Goal: Navigation & Orientation: Find specific page/section

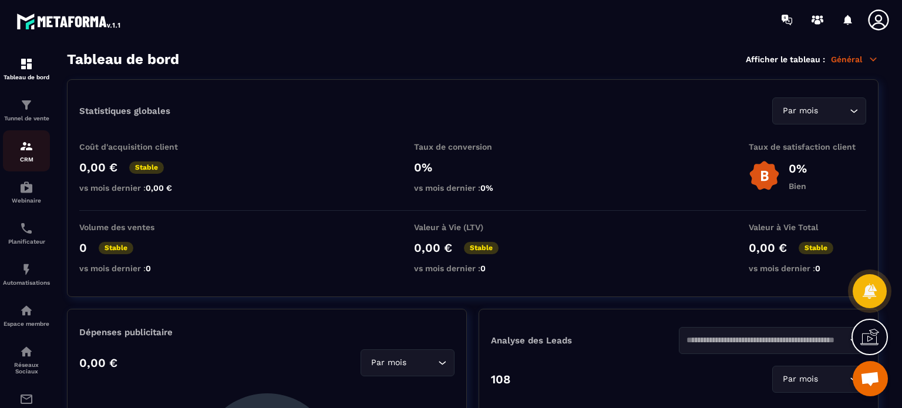
click at [29, 147] on img at bounding box center [26, 146] width 14 height 14
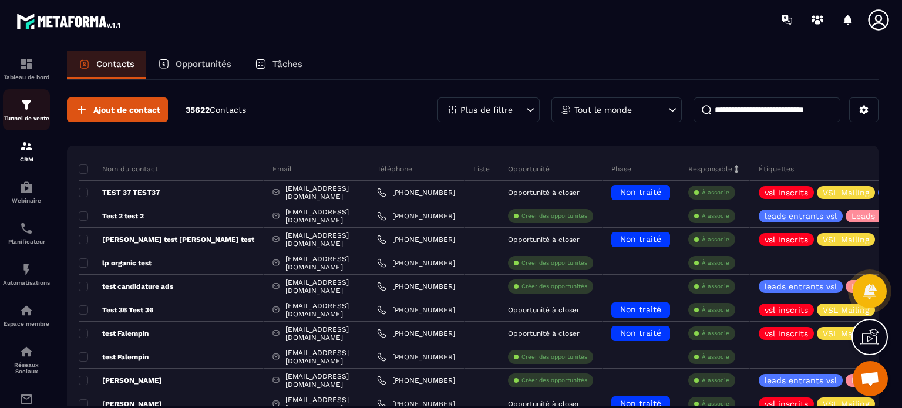
click at [37, 105] on div "Tunnel de vente" at bounding box center [26, 109] width 47 height 23
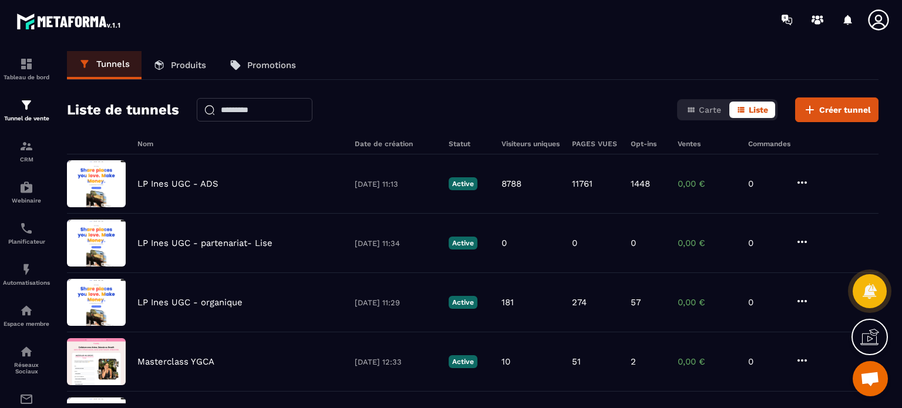
click at [201, 76] on link "Produits" at bounding box center [180, 65] width 76 height 28
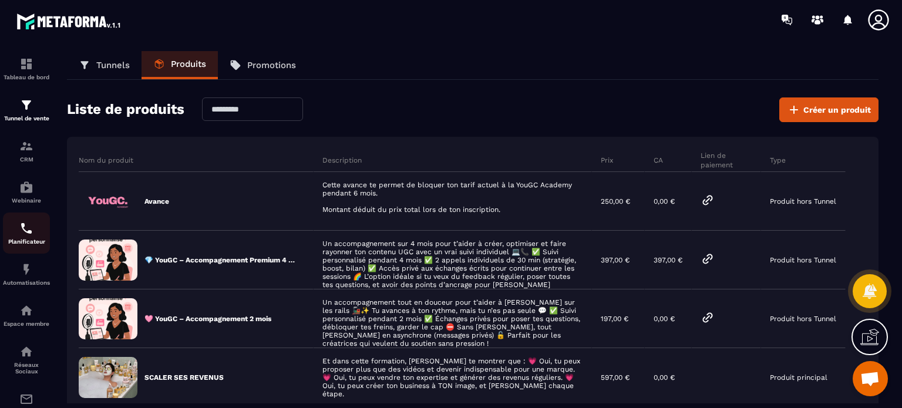
click at [25, 253] on link "Planificateur" at bounding box center [26, 233] width 47 height 41
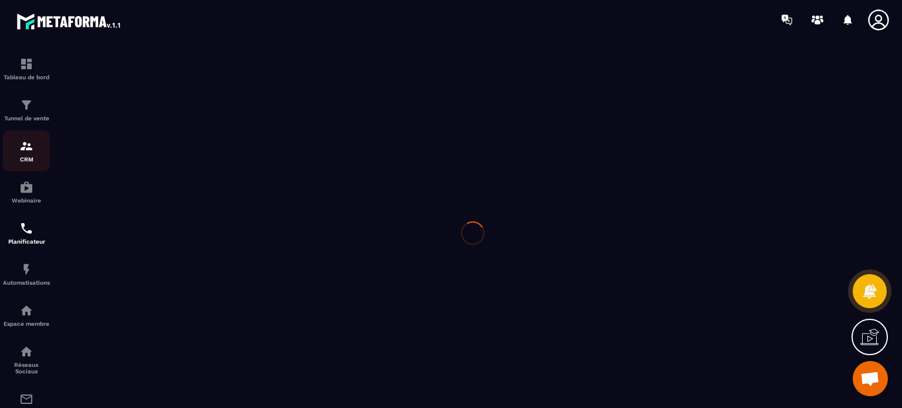
click at [21, 153] on img at bounding box center [26, 146] width 14 height 14
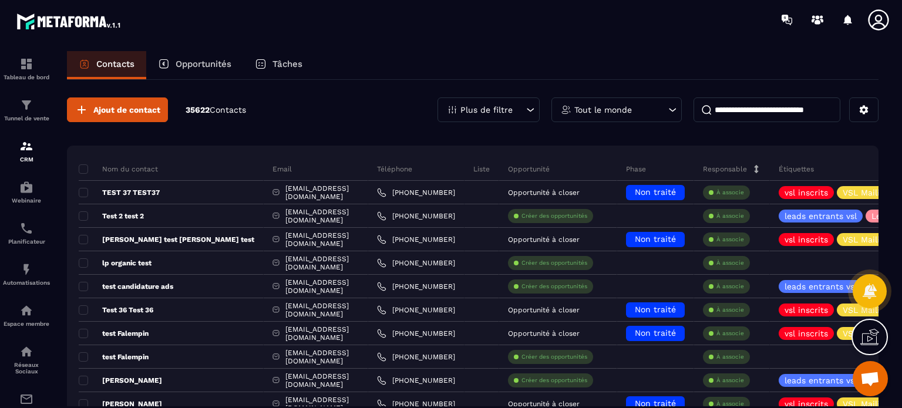
click at [277, 70] on div "Tâches" at bounding box center [278, 65] width 71 height 28
